Goal: Information Seeking & Learning: Learn about a topic

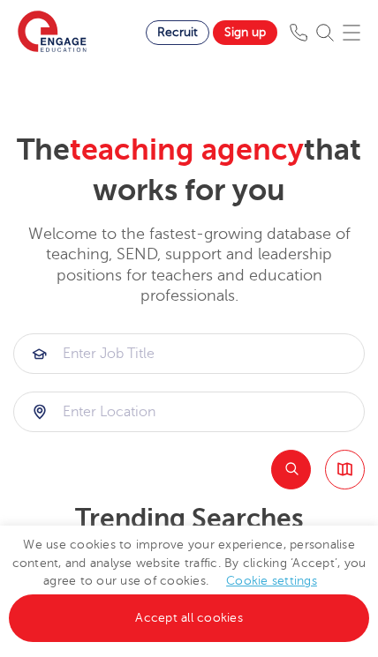
click at [258, 626] on link "Accept all cookies" at bounding box center [189, 618] width 360 height 48
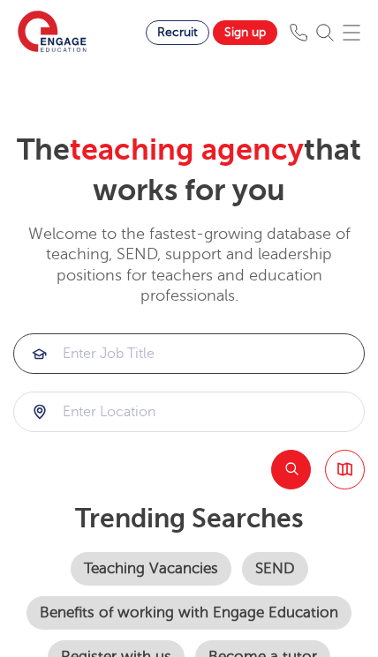
click at [274, 353] on input "search" at bounding box center [188, 353] width 349 height 39
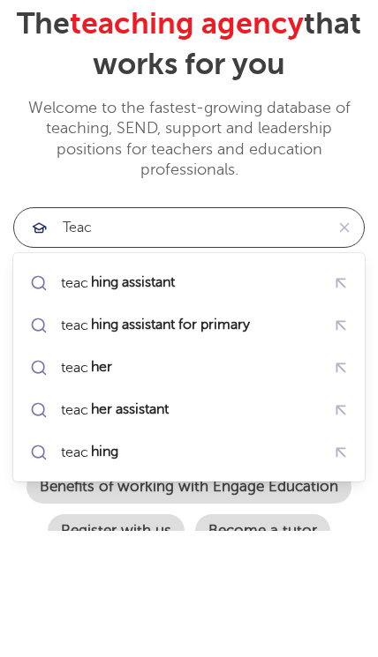
click at [283, 393] on div "teac hing assistant" at bounding box center [188, 408] width 325 height 31
type input "teaching assistant"
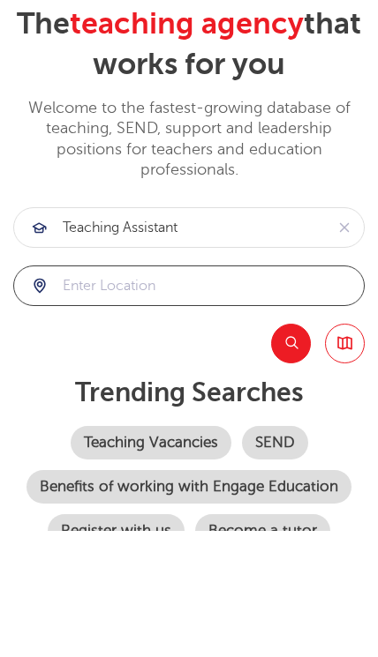
click at [269, 392] on input "search" at bounding box center [188, 411] width 349 height 39
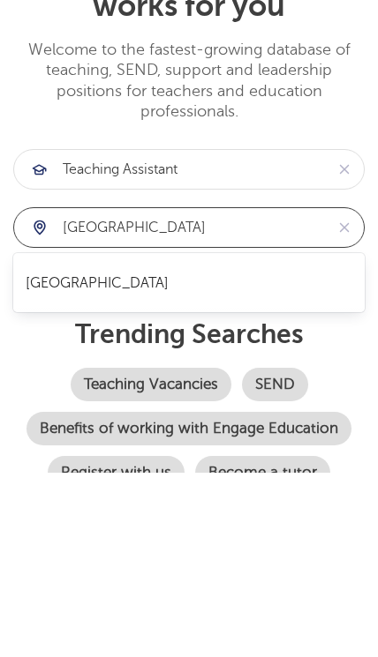
click button "Submit" at bounding box center [0, 0] width 0 height 0
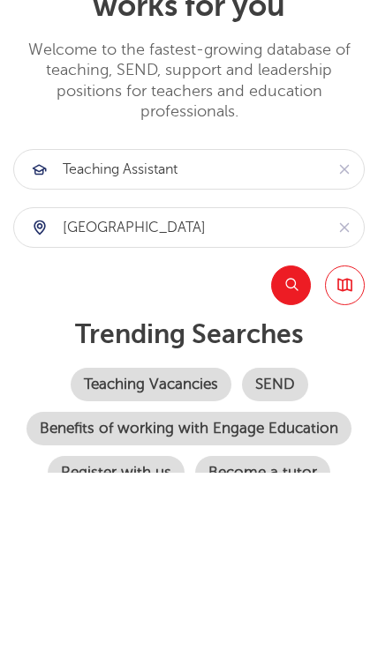
scroll to position [184, 0]
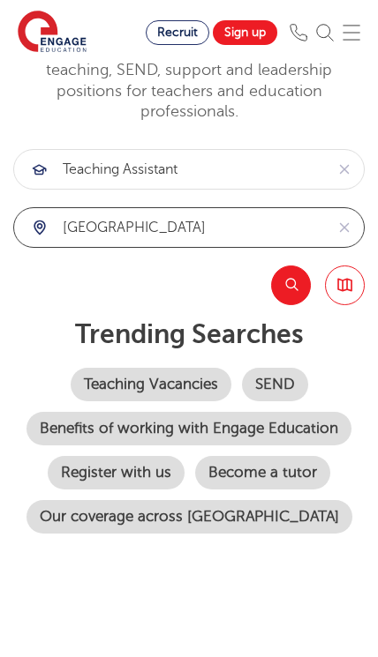
click at [240, 225] on input "london" at bounding box center [169, 227] width 310 height 39
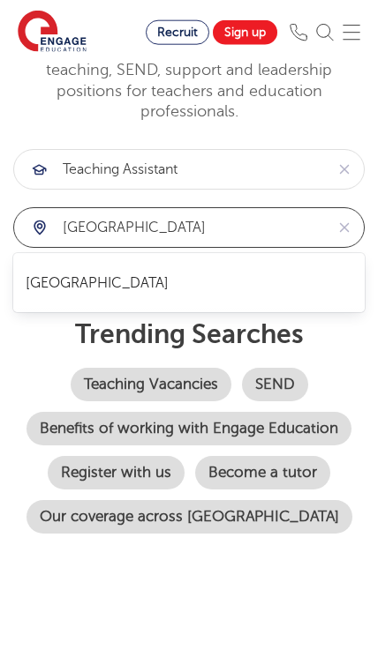
click at [56, 228] on input "london" at bounding box center [169, 227] width 310 height 39
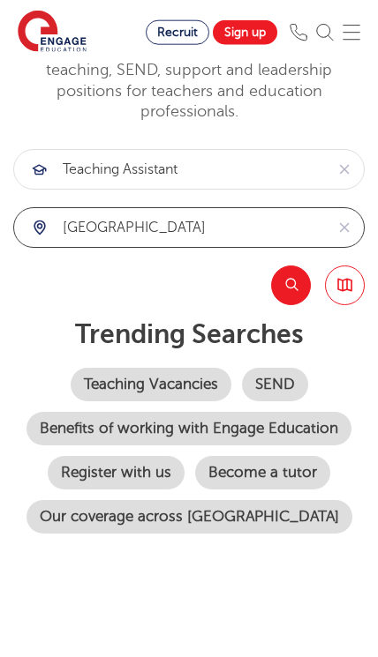
type input "south london"
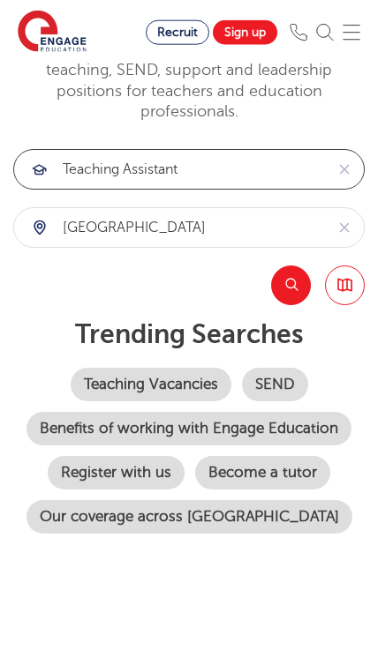
click at [261, 163] on input "teaching assistant" at bounding box center [169, 169] width 310 height 39
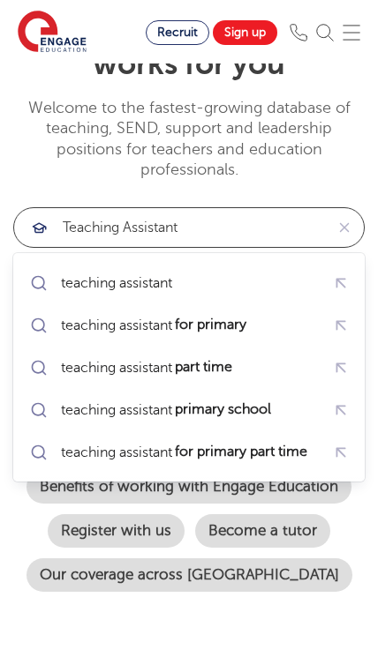
click button "Submit" at bounding box center [0, 0] width 0 height 0
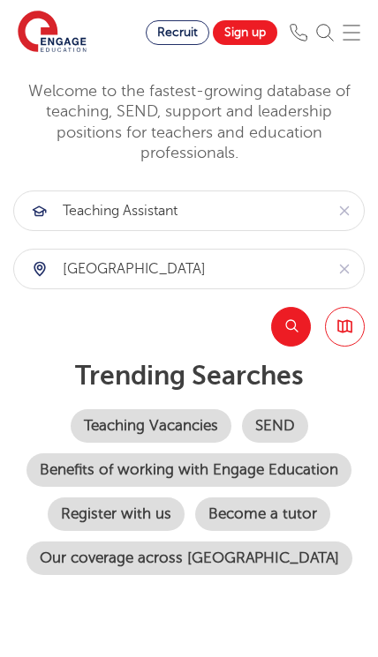
scroll to position [144, 0]
click at [287, 422] on link "SEND" at bounding box center [275, 425] width 66 height 34
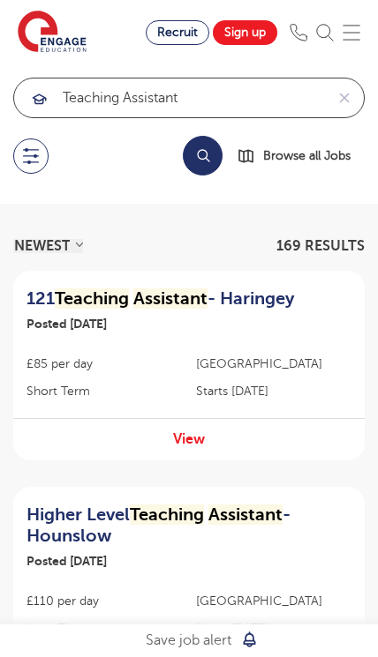
click at [287, 113] on input "teaching assistant" at bounding box center [169, 97] width 310 height 39
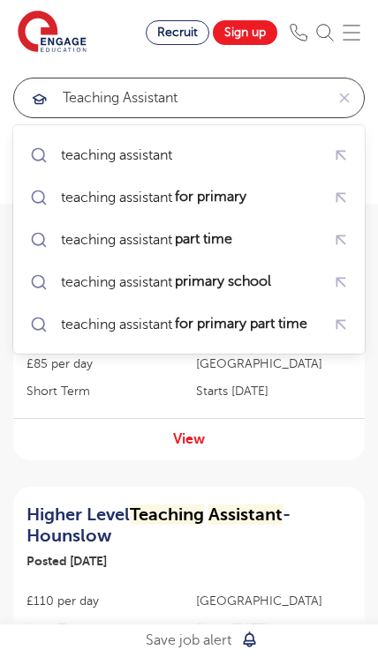
click at [274, 97] on input "teaching assistant" at bounding box center [169, 97] width 310 height 39
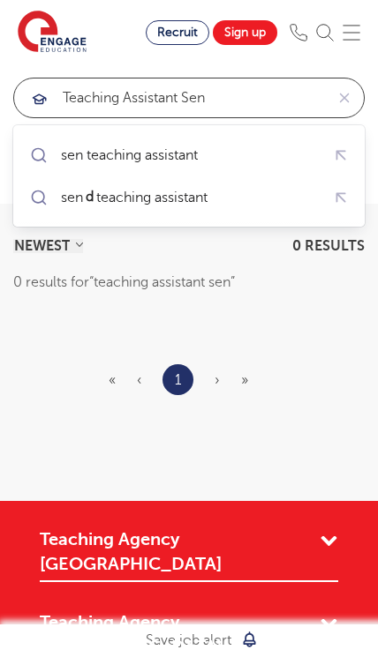
click button "Submit" at bounding box center [0, 0] width 0 height 0
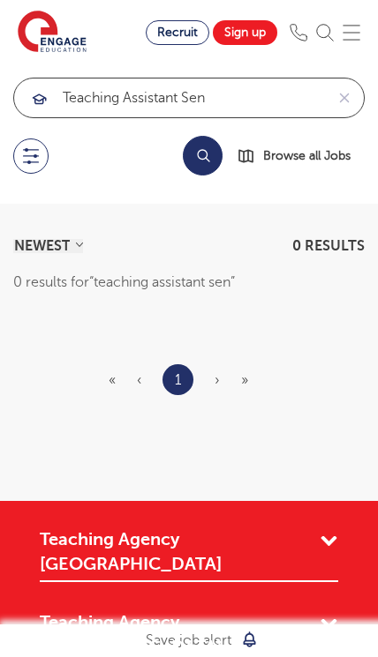
click at [286, 100] on input "teaching assistant sen" at bounding box center [169, 97] width 310 height 39
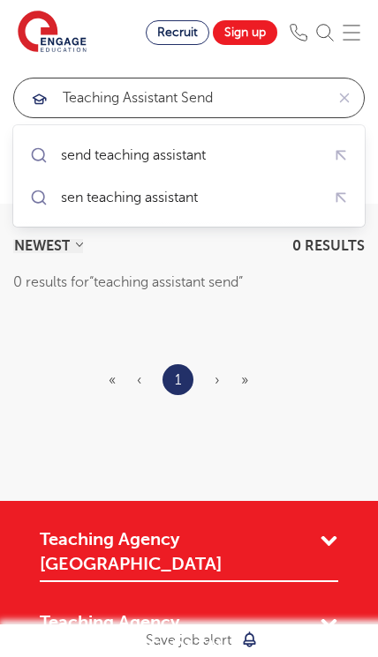
click button "Submit" at bounding box center [0, 0] width 0 height 0
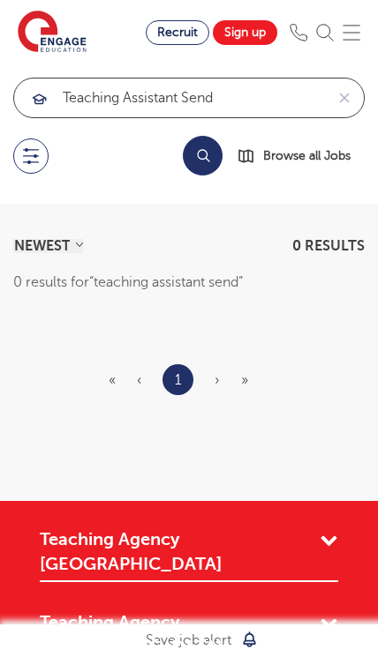
click at [261, 101] on input "teaching assistant send" at bounding box center [169, 97] width 310 height 39
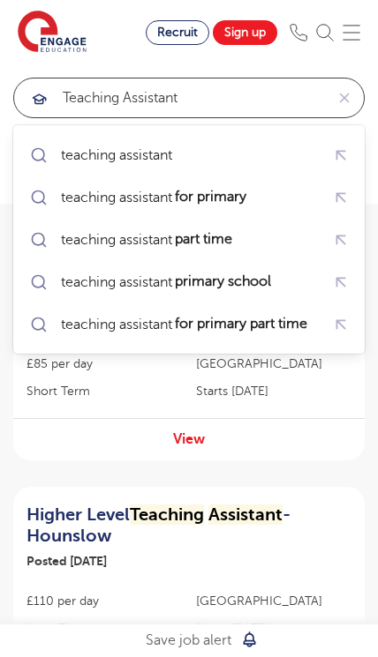
type input "teaching assistant"
click button "Submit" at bounding box center [0, 0] width 0 height 0
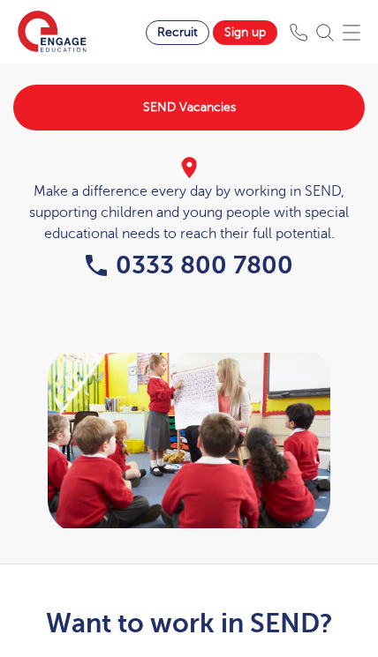
scroll to position [131, 0]
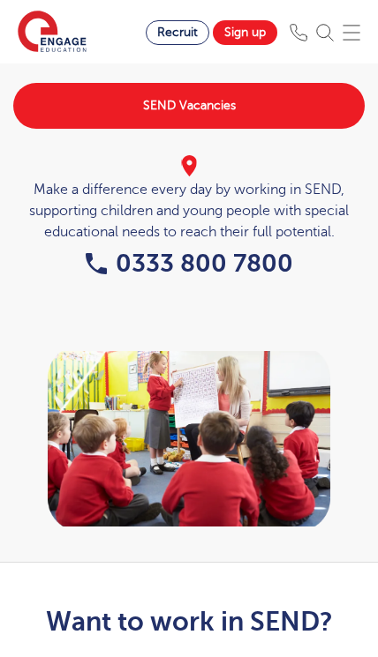
click at [334, 116] on link "SEND Vacancies" at bounding box center [188, 106] width 351 height 46
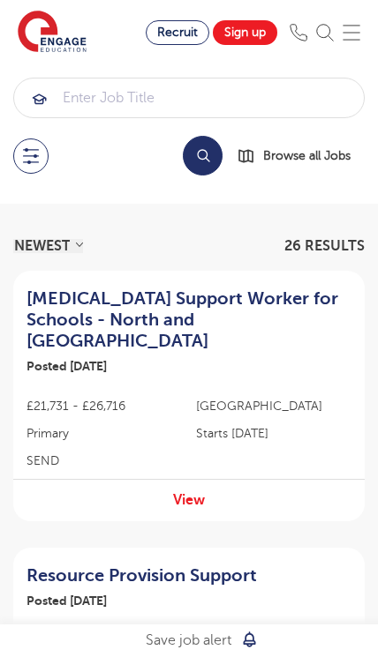
click at [319, 153] on span "Browse all Jobs" at bounding box center [306, 156] width 87 height 20
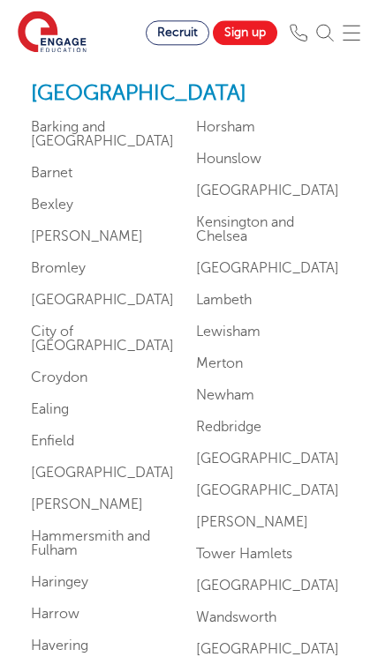
scroll to position [1047, 0]
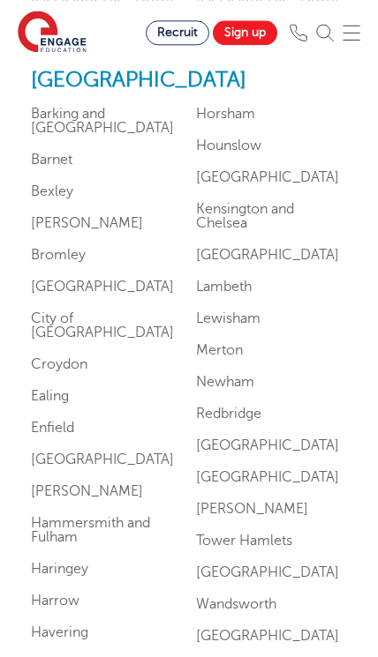
click at [253, 485] on link "[GEOGRAPHIC_DATA]" at bounding box center [267, 477] width 143 height 16
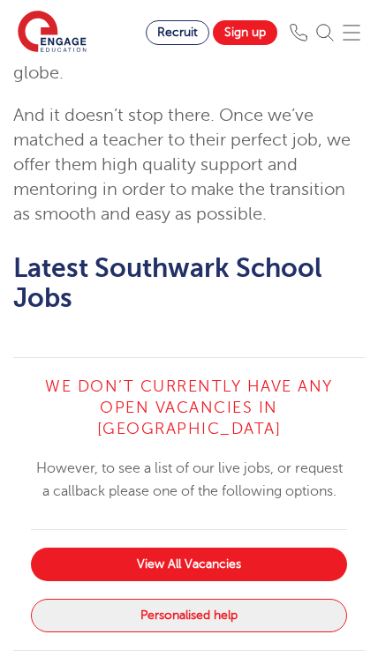
scroll to position [2328, 0]
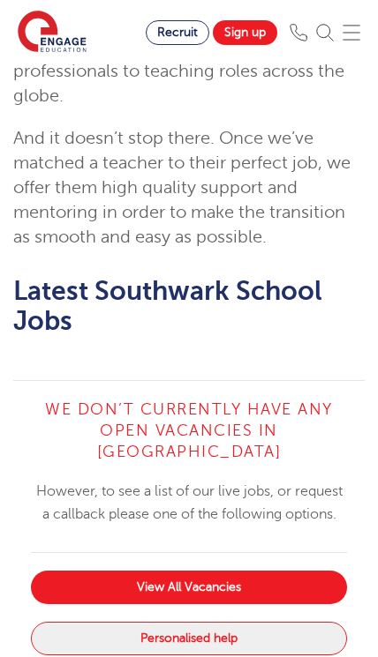
click at [301, 571] on link "View All Vacancies" at bounding box center [189, 588] width 316 height 34
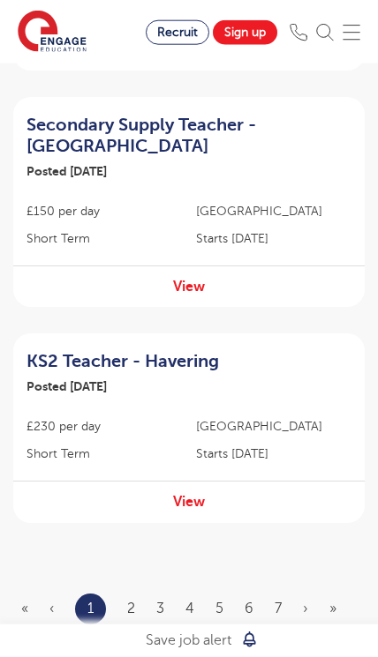
scroll to position [1963, 0]
click at [133, 601] on link "2" at bounding box center [131, 609] width 8 height 16
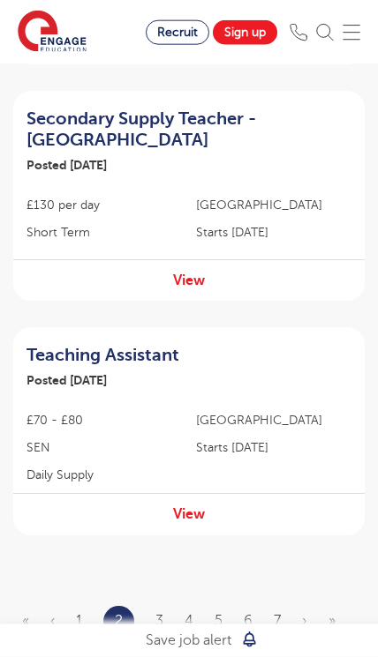
scroll to position [1970, 0]
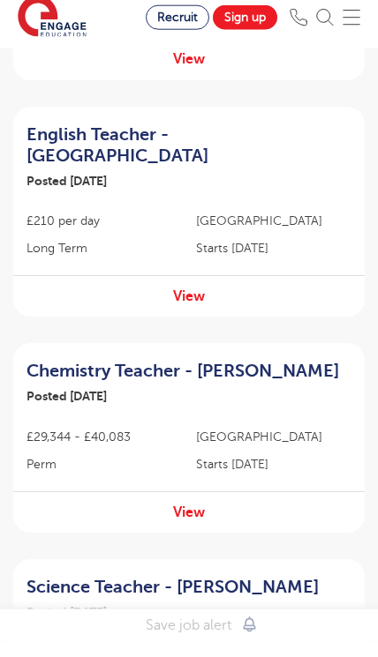
scroll to position [816, 0]
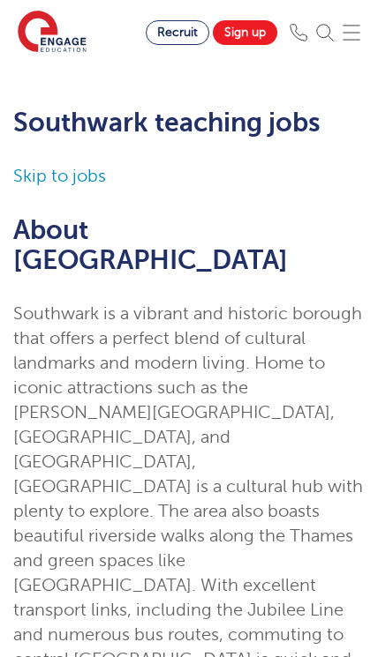
scroll to position [2328, 0]
